Goal: Register for event/course

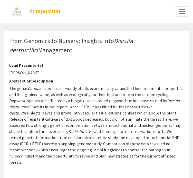
type input "0"
select select "custom"
type input "1"
select select "auto"
click at [50, 10] on img at bounding box center [45, 11] width 32 height 6
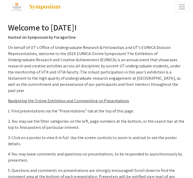
scroll to position [7, 0]
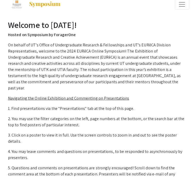
click at [178, 6] on span "Expand or Collapse Menu" at bounding box center [182, 5] width 8 height 8
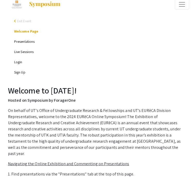
click at [25, 42] on link "Presentations" at bounding box center [24, 41] width 21 height 5
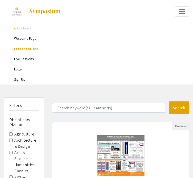
click at [17, 28] on span "Exit Event" at bounding box center [24, 28] width 14 height 5
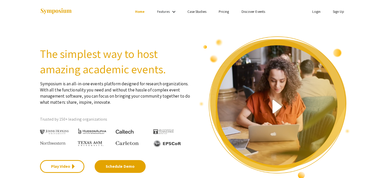
click at [167, 11] on link "Features" at bounding box center [163, 11] width 13 height 5
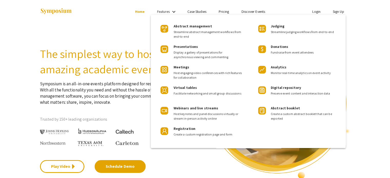
click at [196, 9] on div at bounding box center [195, 89] width 390 height 178
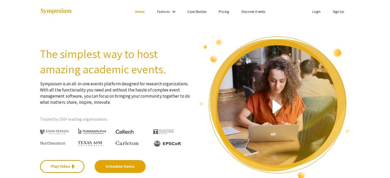
click at [196, 10] on link "Discover Events" at bounding box center [253, 11] width 24 height 5
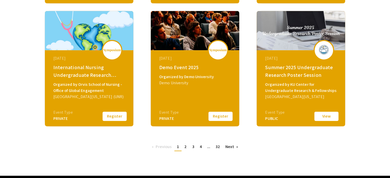
scroll to position [218, 0]
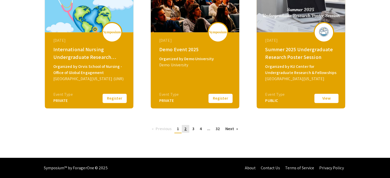
click at [184, 129] on link "page 2" at bounding box center [185, 129] width 7 height 8
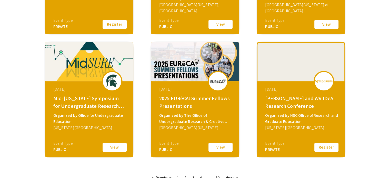
scroll to position [218, 0]
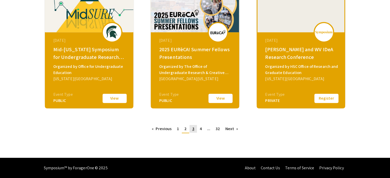
click at [192, 131] on span "3" at bounding box center [193, 128] width 2 height 5
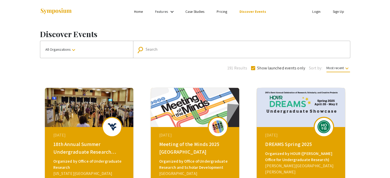
click at [161, 45] on mat-form-field "search Search" at bounding box center [241, 49] width 217 height 17
click at [69, 53] on button "All Organizations keyboard_arrow_down" at bounding box center [86, 49] width 93 height 17
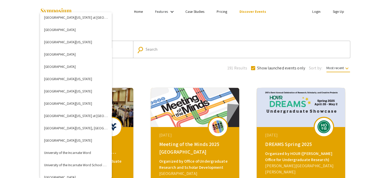
scroll to position [1788, 0]
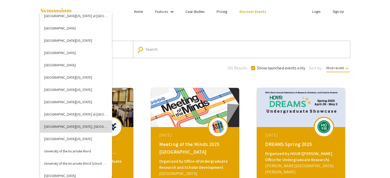
click at [94, 127] on button "[GEOGRAPHIC_DATA][US_STATE], [GEOGRAPHIC_DATA]" at bounding box center [76, 126] width 72 height 12
checkbox input "false"
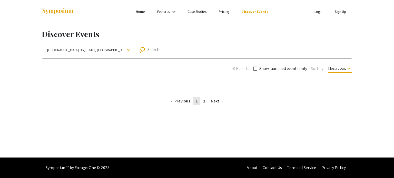
click at [196, 101] on span "1" at bounding box center [197, 100] width 2 height 5
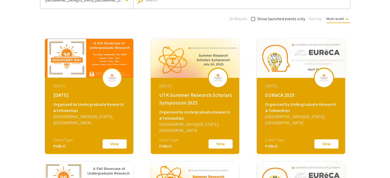
scroll to position [53, 0]
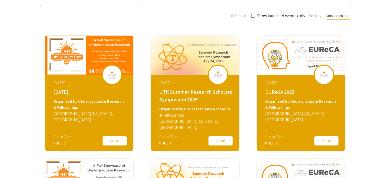
click at [107, 142] on button "View" at bounding box center [115, 141] width 26 height 11
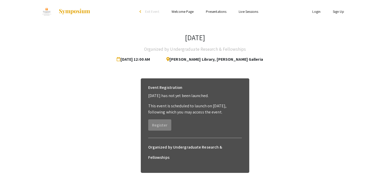
click at [196, 13] on link "Login" at bounding box center [316, 11] width 8 height 5
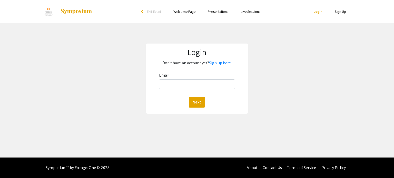
click at [196, 9] on li "Sign Up" at bounding box center [340, 11] width 24 height 6
click at [196, 14] on link "Sign Up" at bounding box center [339, 11] width 11 height 5
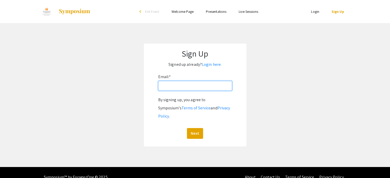
click at [196, 86] on input "Email: *" at bounding box center [195, 86] width 74 height 10
type input "[EMAIL_ADDRESS][DOMAIN_NAME]"
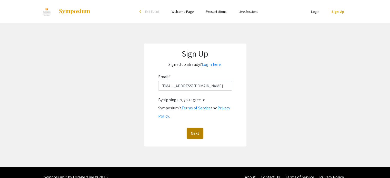
click at [192, 128] on button "Next" at bounding box center [195, 133] width 16 height 11
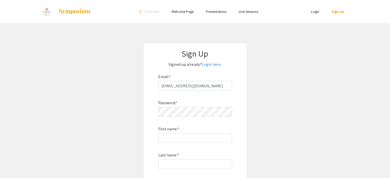
click at [183, 117] on div "Password: * First name: * Last name: * By signing up, you agree to Symposium’s …" at bounding box center [195, 158] width 74 height 135
click at [177, 138] on input "First name: *" at bounding box center [195, 138] width 74 height 10
type input "[PERSON_NAME]"
click at [177, 166] on input "Last name: *" at bounding box center [195, 164] width 74 height 10
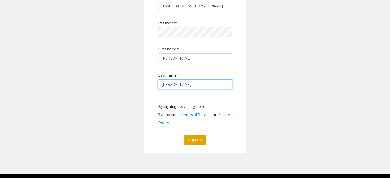
scroll to position [81, 0]
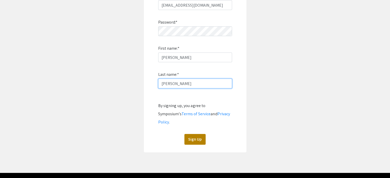
type input "[PERSON_NAME]"
click at [196, 134] on button "Sign Up" at bounding box center [194, 139] width 21 height 11
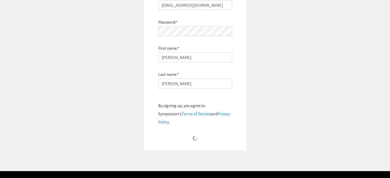
scroll to position [14, 0]
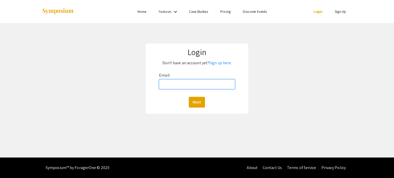
click at [191, 84] on input "Email:" at bounding box center [197, 84] width 76 height 10
type input "[EMAIL_ADDRESS][DOMAIN_NAME]"
click at [199, 103] on button "Next" at bounding box center [197, 102] width 16 height 11
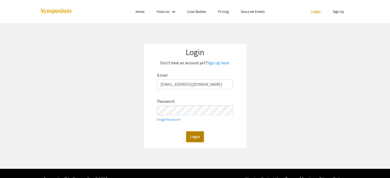
click at [191, 135] on button "Login" at bounding box center [195, 136] width 18 height 11
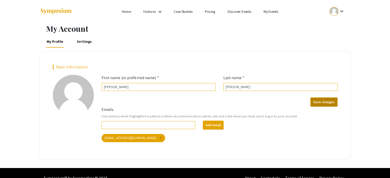
click at [328, 99] on button "Save changes" at bounding box center [323, 102] width 27 height 9
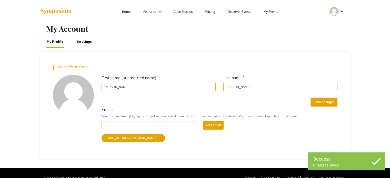
click at [237, 12] on link "Discover Events" at bounding box center [239, 11] width 24 height 5
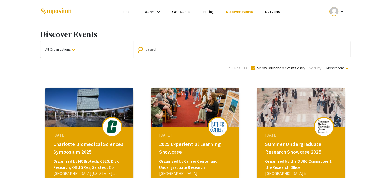
click at [270, 9] on link "My Events" at bounding box center [272, 11] width 15 height 5
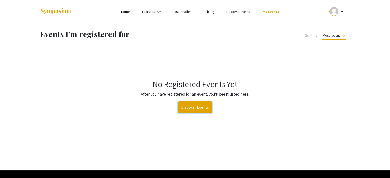
click at [194, 109] on link "Discover Events" at bounding box center [195, 107] width 34 height 12
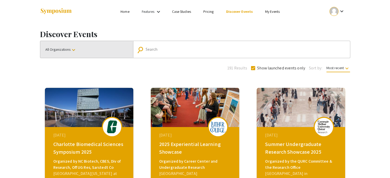
click at [100, 44] on button "All Organizations keyboard_arrow_down" at bounding box center [86, 49] width 93 height 17
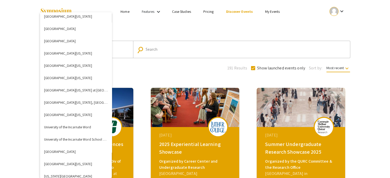
scroll to position [1812, 0]
click at [86, 105] on button "[GEOGRAPHIC_DATA][US_STATE], [GEOGRAPHIC_DATA]" at bounding box center [76, 102] width 72 height 12
checkbox input "false"
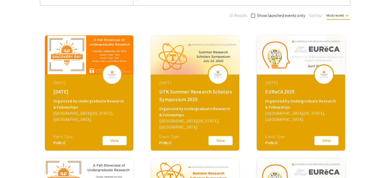
scroll to position [55, 0]
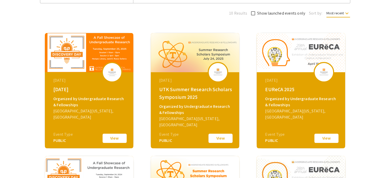
click at [120, 137] on button "View" at bounding box center [115, 138] width 26 height 11
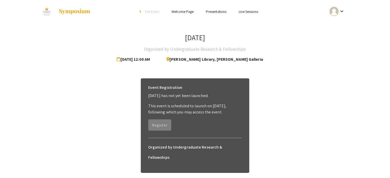
click at [216, 9] on li "Presentations" at bounding box center [216, 11] width 33 height 6
click at [212, 12] on link "Presentations" at bounding box center [216, 11] width 21 height 5
click at [214, 12] on link "Presentations" at bounding box center [216, 11] width 21 height 5
click at [178, 13] on link "Welcome Page" at bounding box center [182, 11] width 22 height 5
click at [248, 13] on link "Live Sessions" at bounding box center [248, 11] width 19 height 5
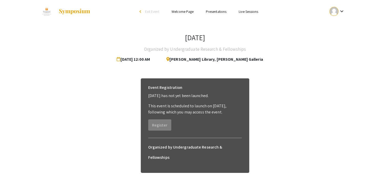
click at [215, 11] on link "Presentations" at bounding box center [216, 11] width 21 height 5
click at [183, 11] on link "Welcome Page" at bounding box center [182, 11] width 22 height 5
click at [335, 12] on div at bounding box center [333, 11] width 9 height 9
click at [344, 36] on button "My Submissions" at bounding box center [340, 38] width 32 height 12
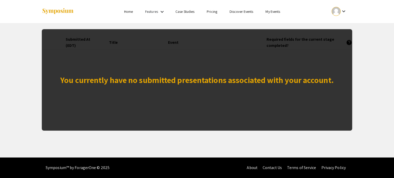
click at [228, 81] on div "You currently have no submitted presentations associated with your account." at bounding box center [196, 80] width 273 height 12
click at [331, 39] on div "You currently have no submitted presentations associated with your account." at bounding box center [197, 79] width 310 height 101
click at [152, 11] on link "Features" at bounding box center [151, 11] width 13 height 5
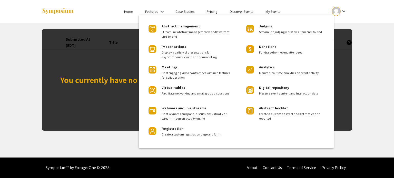
click at [217, 9] on div at bounding box center [197, 89] width 394 height 178
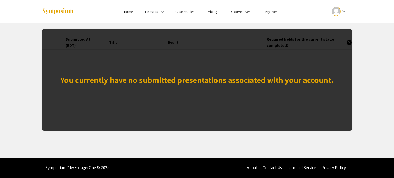
click at [248, 11] on link "Discover Events" at bounding box center [241, 11] width 24 height 5
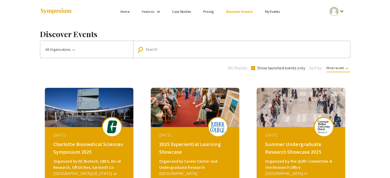
click at [126, 14] on link "Home" at bounding box center [124, 11] width 9 height 5
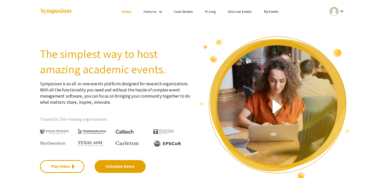
click at [241, 14] on li "Discover Events" at bounding box center [240, 11] width 36 height 6
click at [241, 12] on link "Discover Events" at bounding box center [240, 11] width 24 height 5
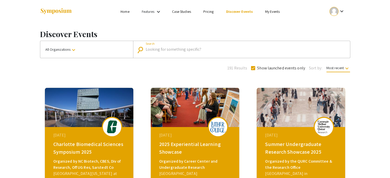
click at [153, 47] on input "Search" at bounding box center [244, 49] width 197 height 5
type input "[DATE]"
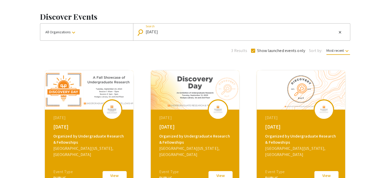
scroll to position [95, 0]
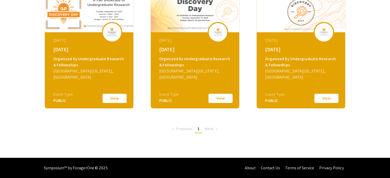
click at [109, 98] on button "View" at bounding box center [115, 98] width 26 height 11
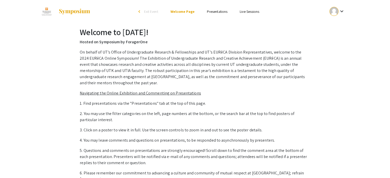
scroll to position [4, 0]
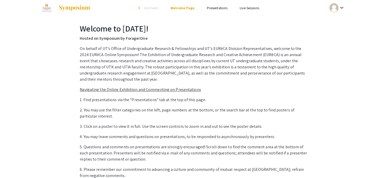
click at [219, 7] on link "Presentations" at bounding box center [217, 8] width 21 height 5
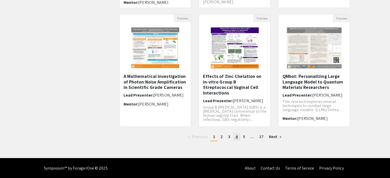
click at [237, 137] on span "4" at bounding box center [237, 136] width 2 height 5
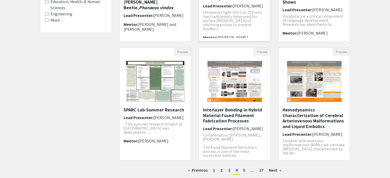
scroll to position [128, 0]
click at [220, 113] on h5 "Interlayer Bonding in Hybrid Material Fused Filament Fabrication Processes" at bounding box center [235, 115] width 64 height 17
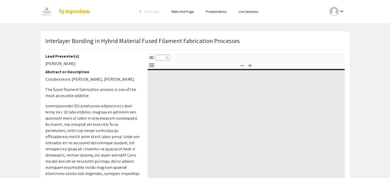
select select "custom"
type input "0"
select select "custom"
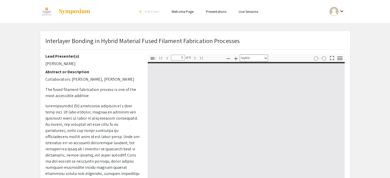
type input "1"
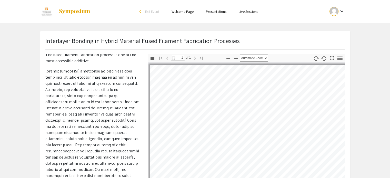
select select "auto"
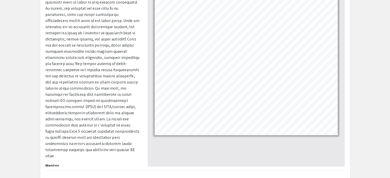
scroll to position [67, 0]
click at [92, 75] on p at bounding box center [92, 73] width 95 height 172
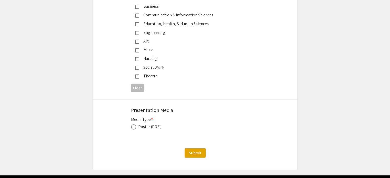
scroll to position [1369, 0]
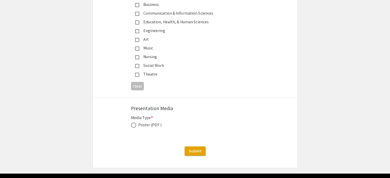
click at [140, 122] on div "Poster (PDF )" at bounding box center [149, 125] width 23 height 6
click at [134, 123] on span at bounding box center [133, 125] width 5 height 5
click at [134, 123] on input "radio" at bounding box center [133, 125] width 5 height 5
radio input "true"
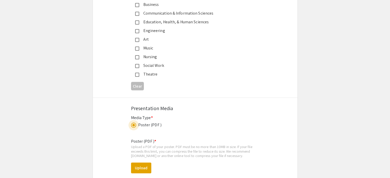
click at [134, 124] on span at bounding box center [133, 125] width 3 height 3
click at [134, 123] on input "radio" at bounding box center [133, 125] width 5 height 5
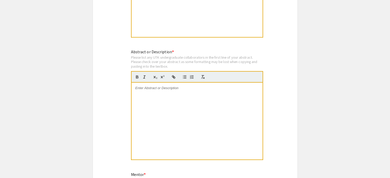
scroll to position [1044, 0]
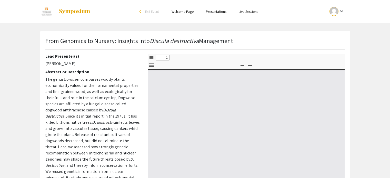
select select "custom"
type input "0"
select select "custom"
